Goal: Information Seeking & Learning: Learn about a topic

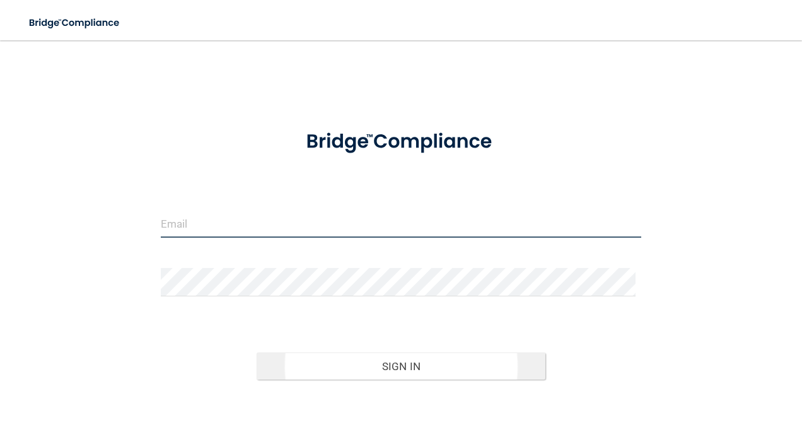
type input "[EMAIL_ADDRESS][DOMAIN_NAME]"
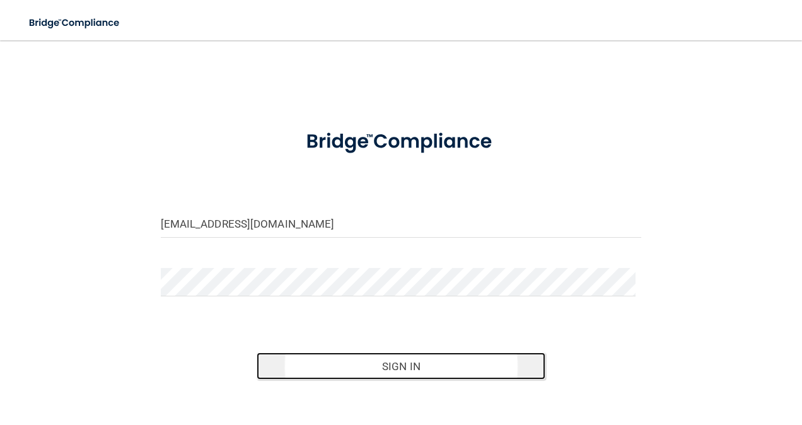
click at [381, 361] on button "Sign In" at bounding box center [401, 367] width 289 height 28
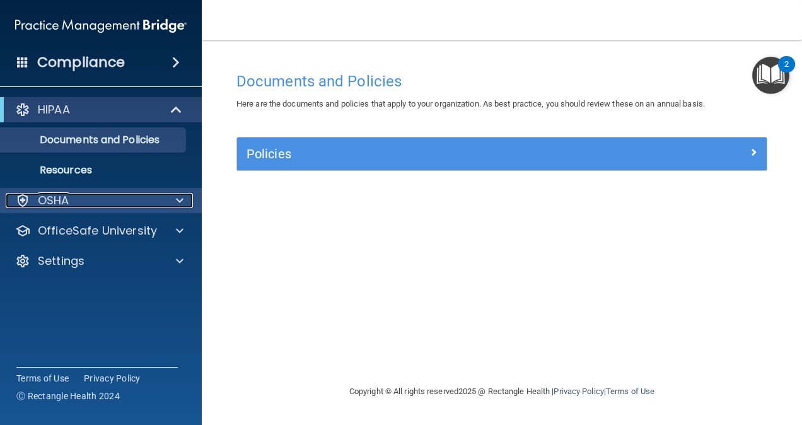
click at [117, 194] on div "OSHA" at bounding box center [84, 200] width 156 height 15
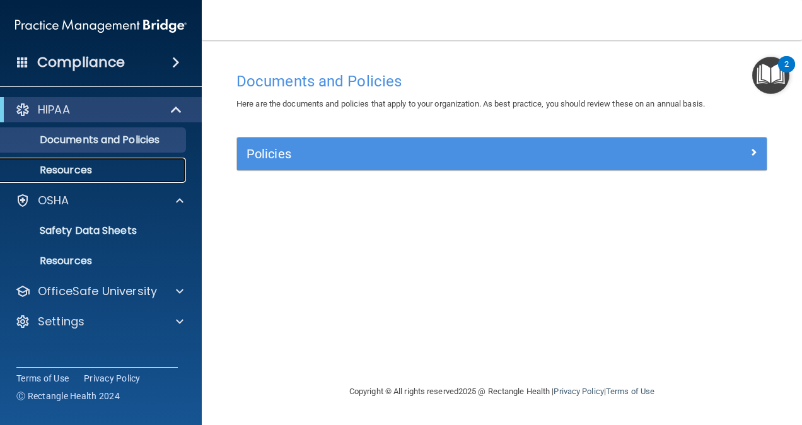
click at [94, 167] on p "Resources" at bounding box center [94, 170] width 172 height 13
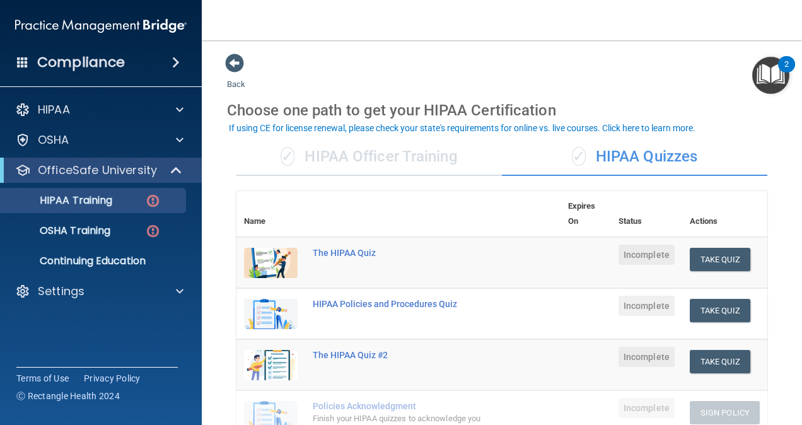
click at [416, 156] on div "✓ HIPAA Officer Training" at bounding box center [370, 157] width 266 height 38
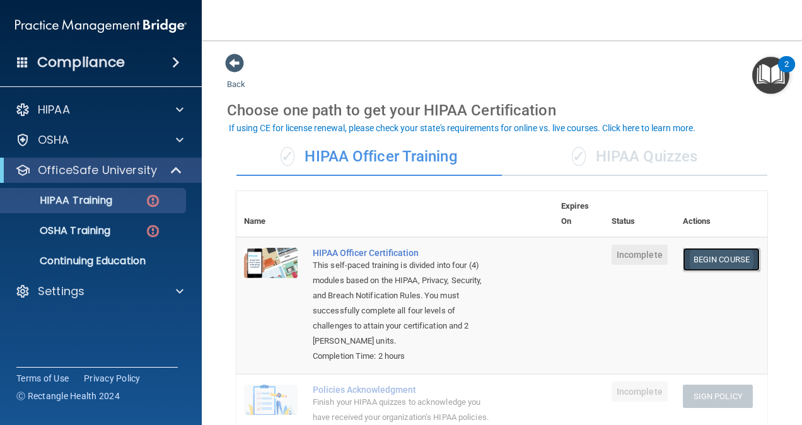
click at [717, 262] on link "Begin Course" at bounding box center [721, 259] width 77 height 23
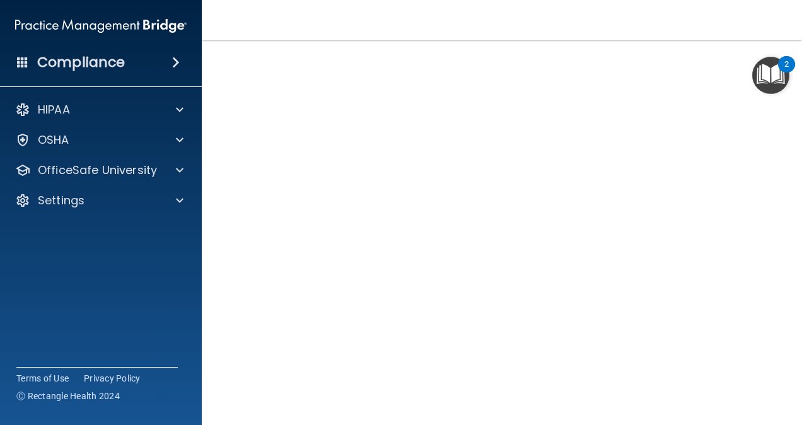
scroll to position [39, 0]
